Goal: Task Accomplishment & Management: Use online tool/utility

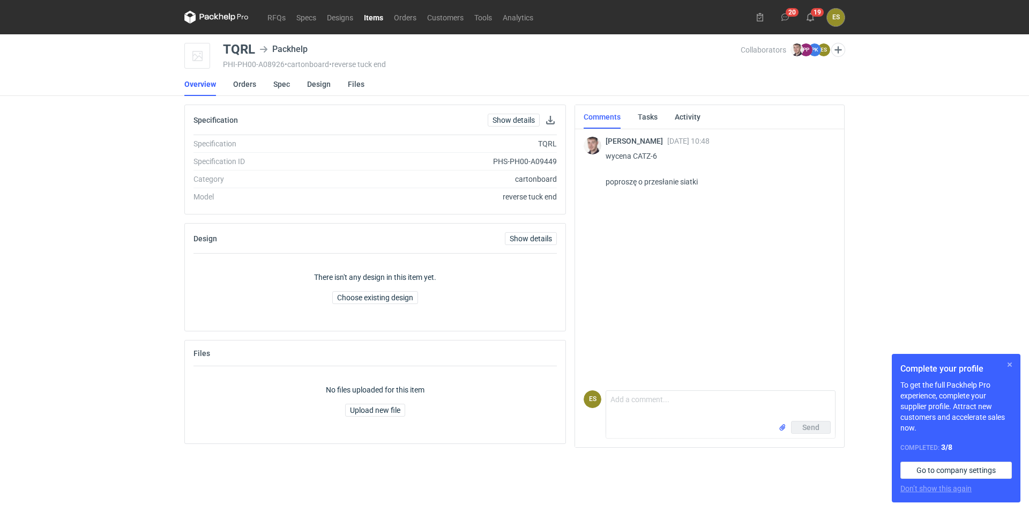
click at [1007, 365] on button "button" at bounding box center [1009, 364] width 13 height 13
